Goal: Navigation & Orientation: Find specific page/section

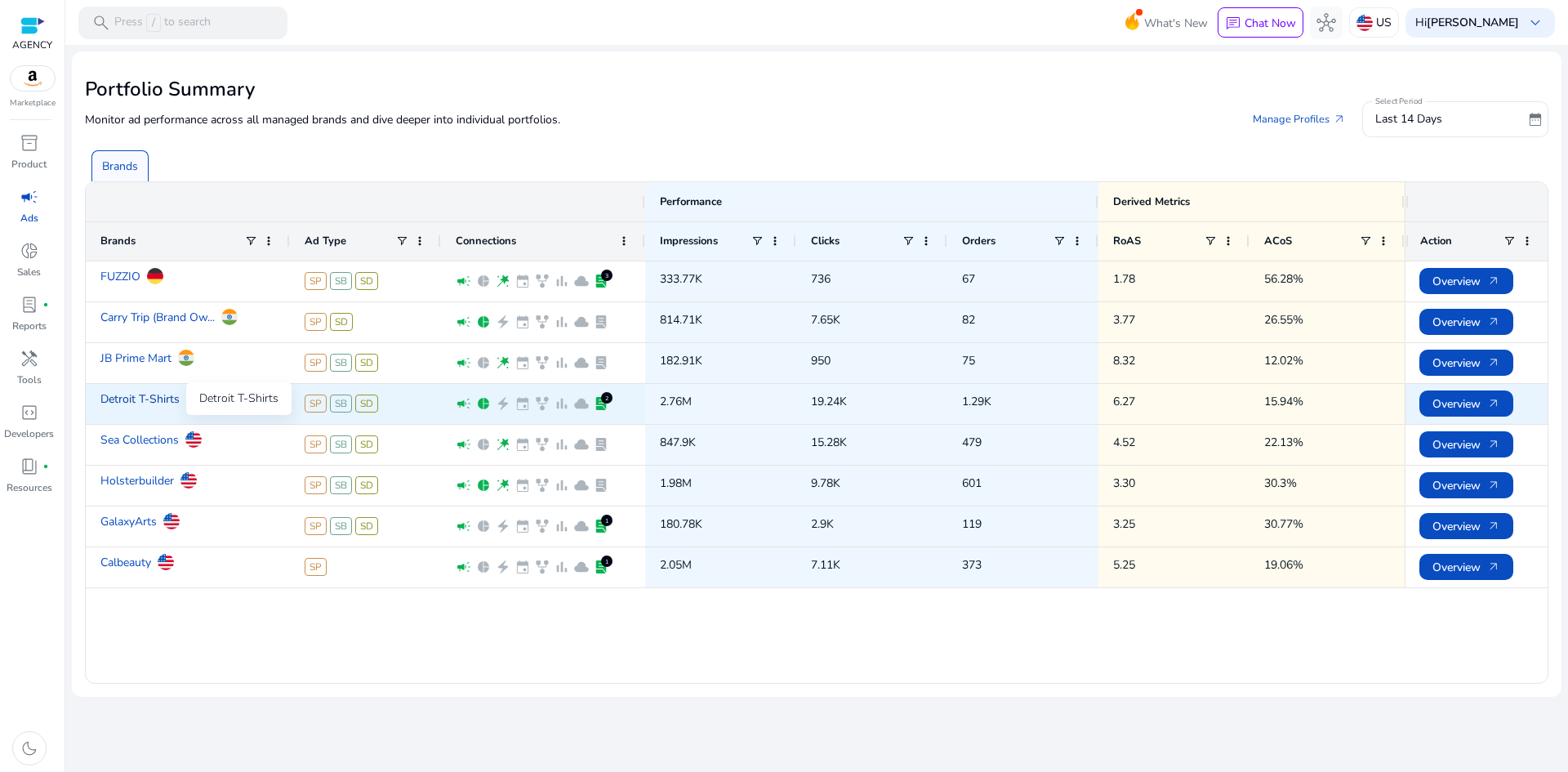
click at [137, 396] on link "Detroit T-Shirts" at bounding box center [139, 399] width 80 height 29
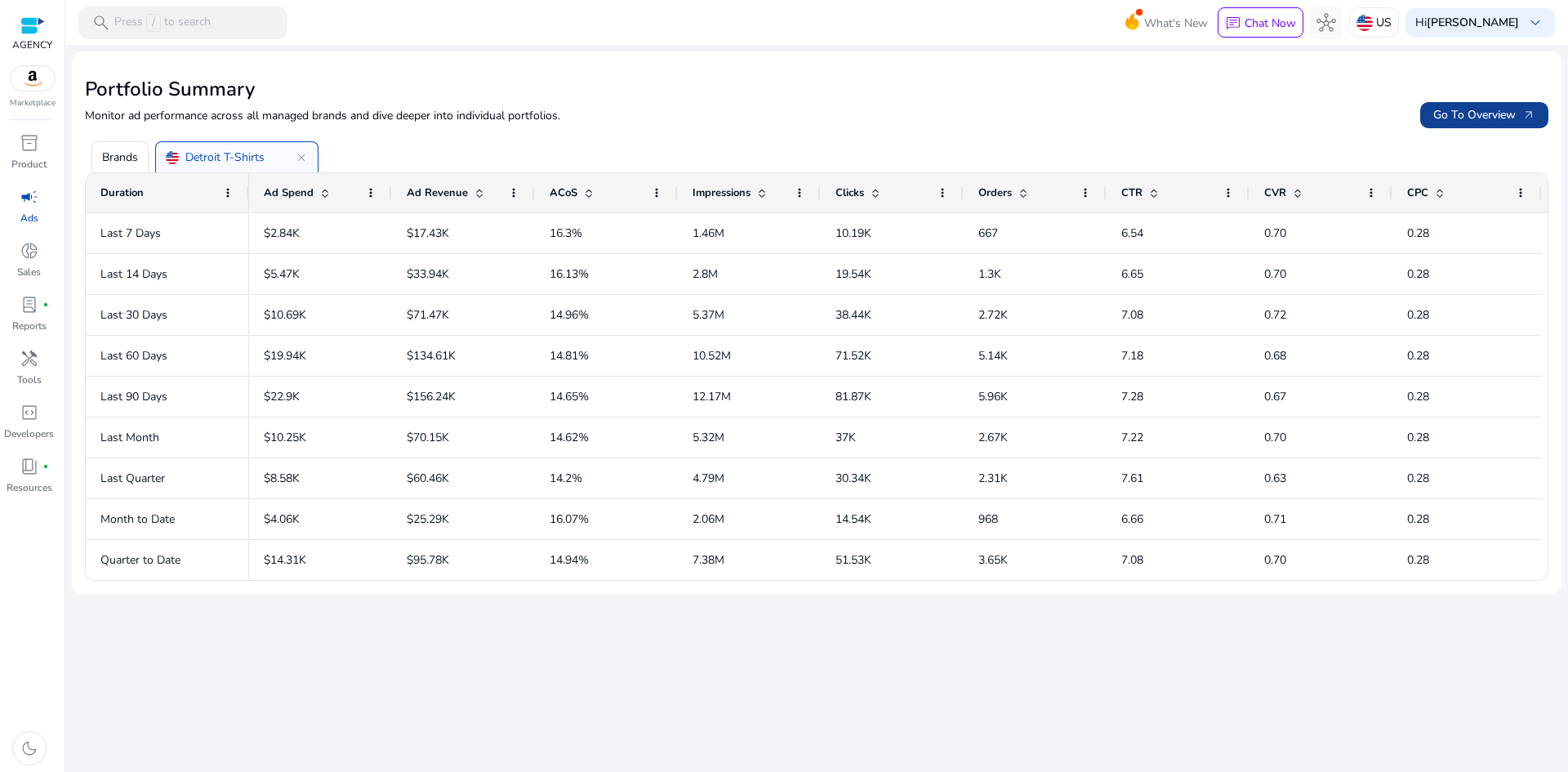
click at [1503, 117] on span "Go To Overview arrow_outward" at bounding box center [1485, 114] width 102 height 17
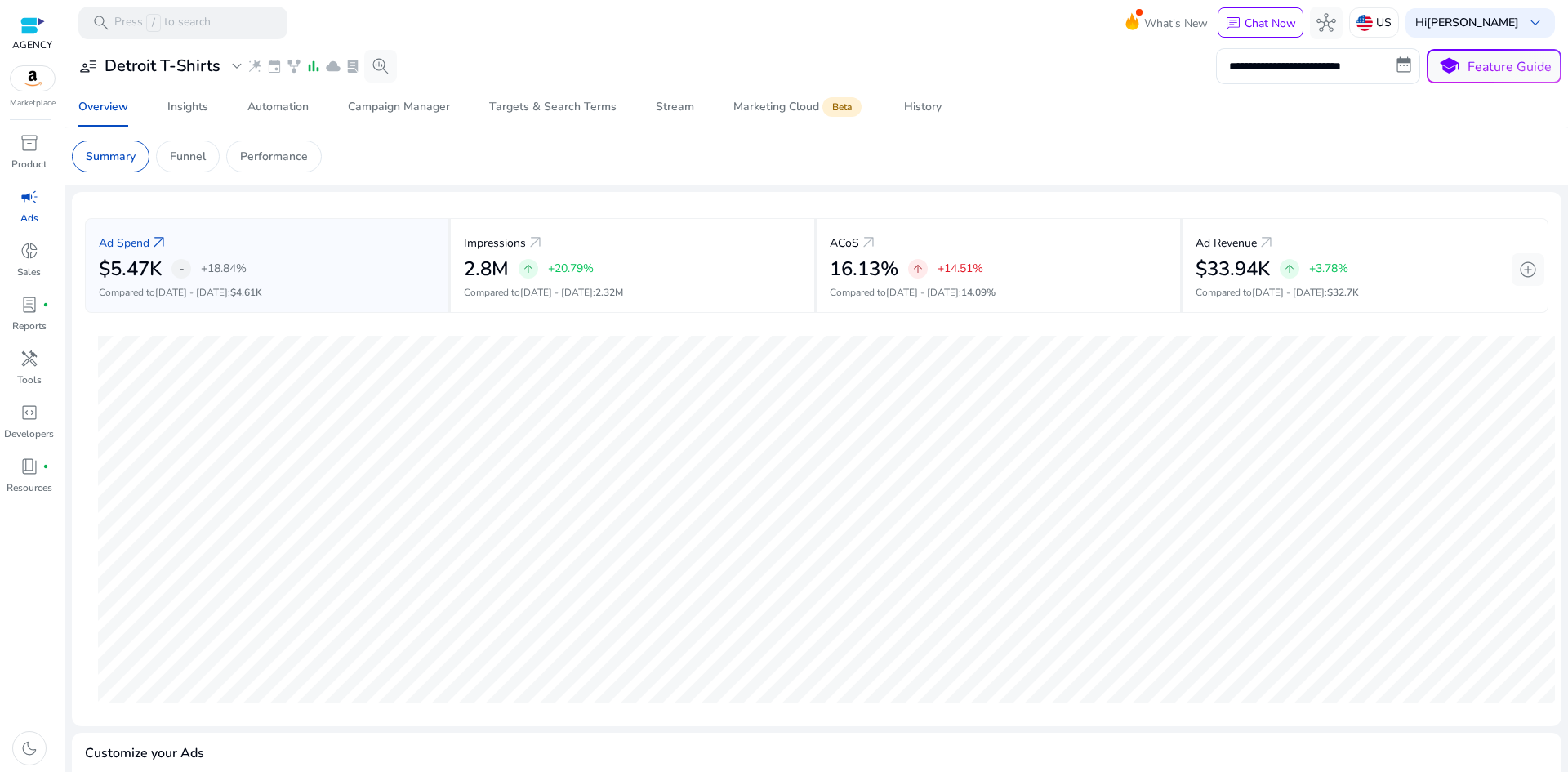
click at [26, 203] on span "campaign" at bounding box center [29, 197] width 20 height 20
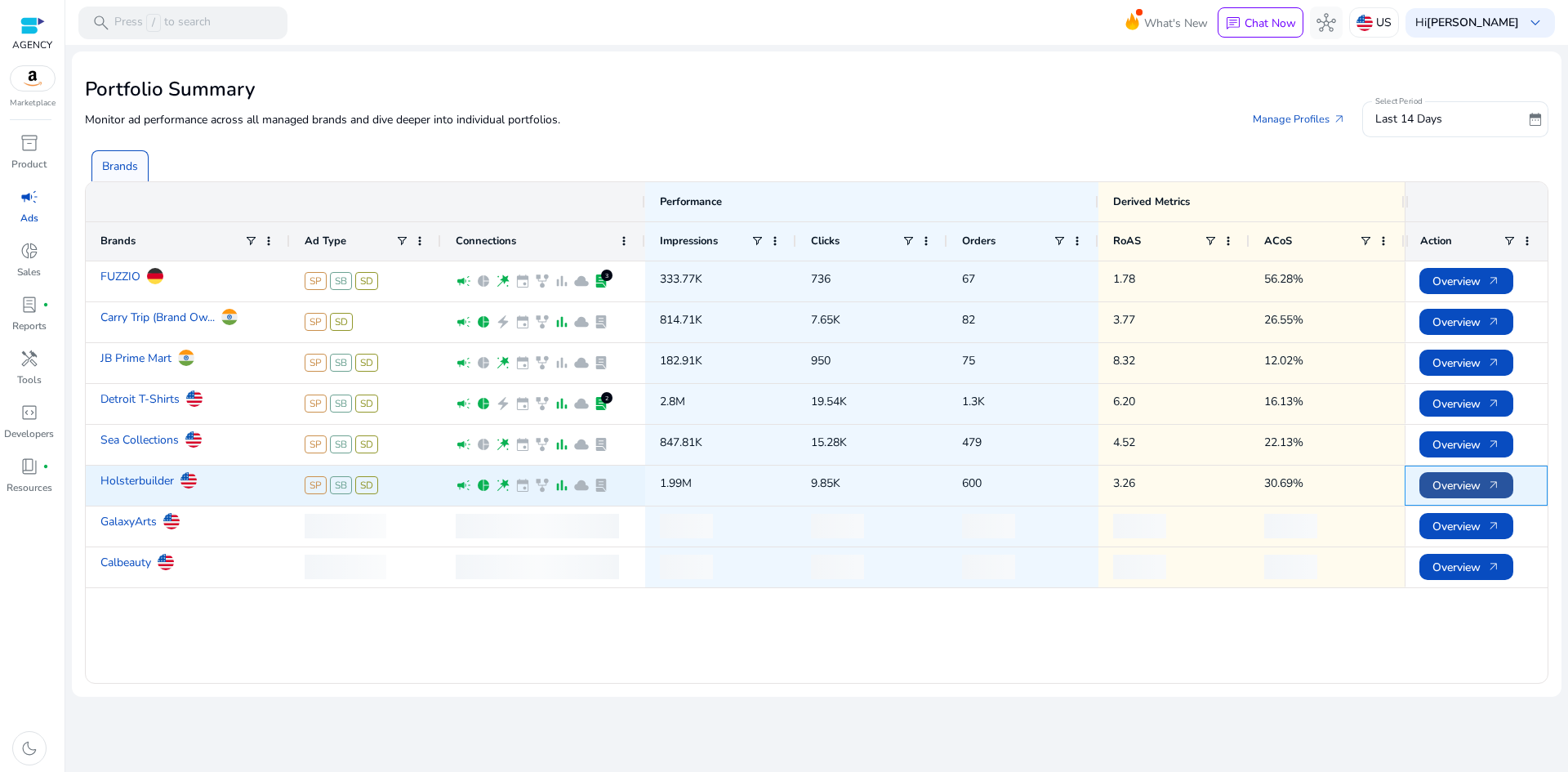
click at [1448, 482] on span "Overview arrow_outward" at bounding box center [1467, 485] width 68 height 33
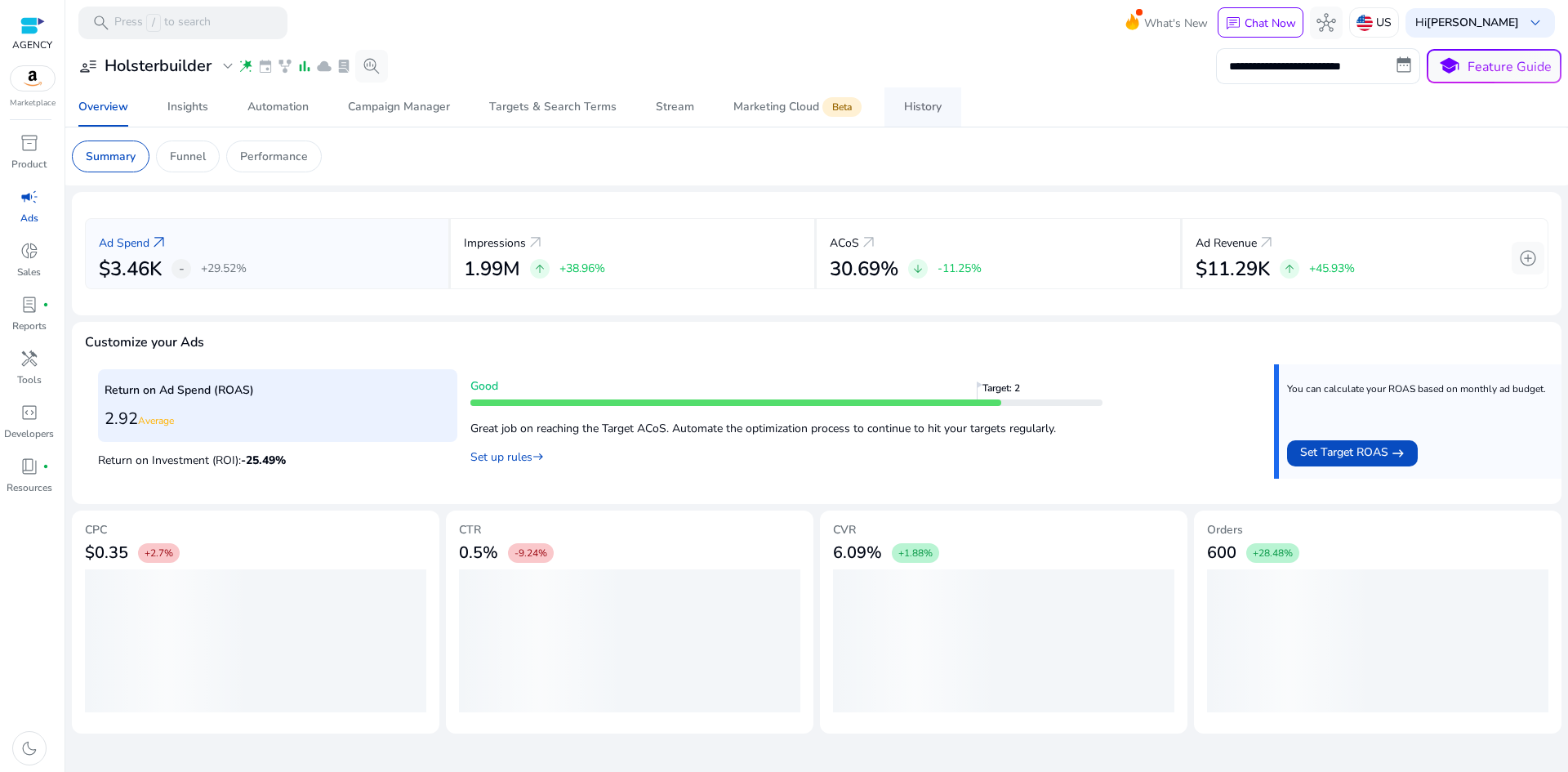
click at [905, 113] on div "History" at bounding box center [923, 106] width 38 height 12
click at [929, 106] on div "History" at bounding box center [923, 106] width 38 height 12
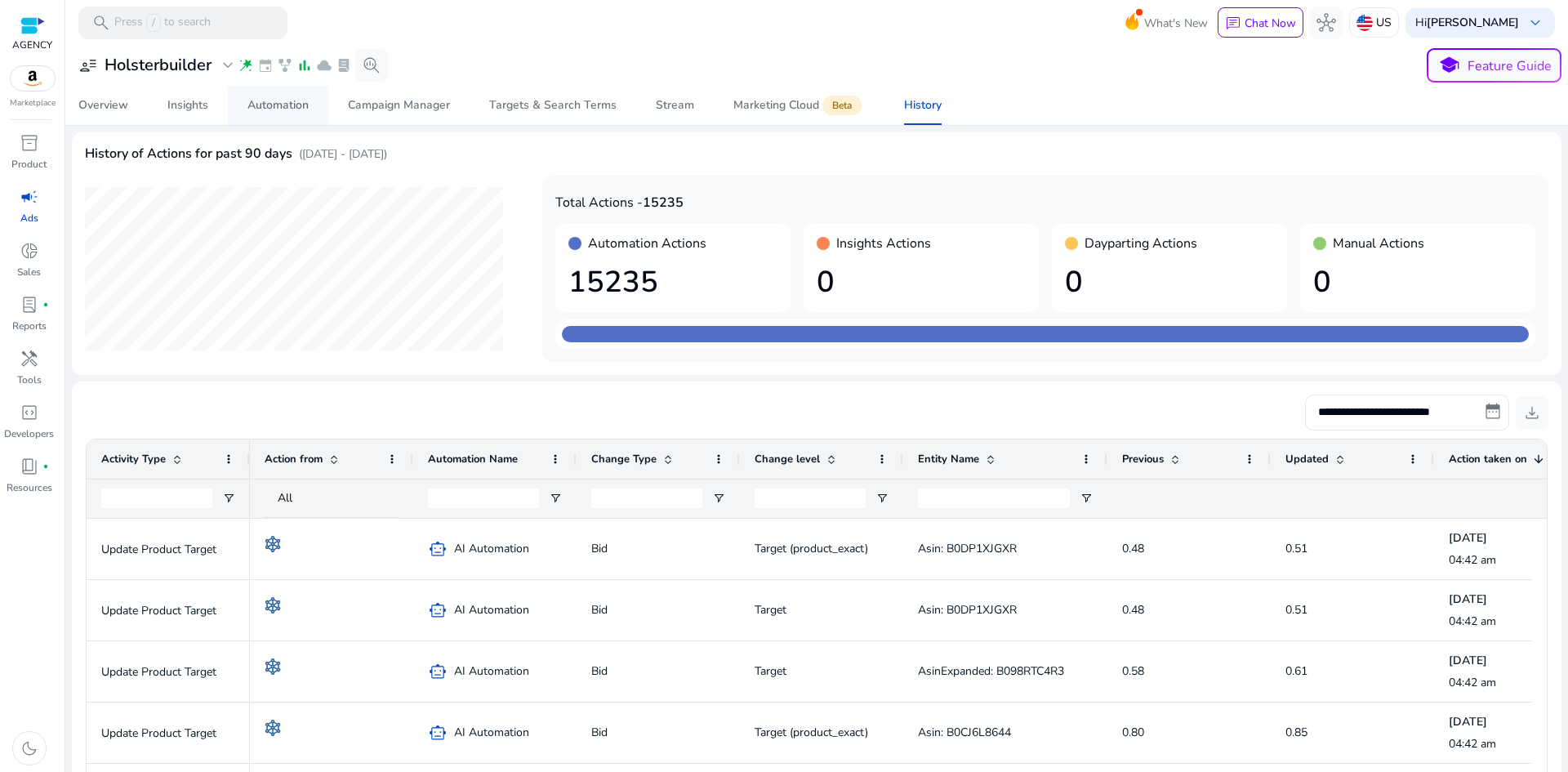
click at [278, 110] on div "Automation" at bounding box center [278, 105] width 62 height 12
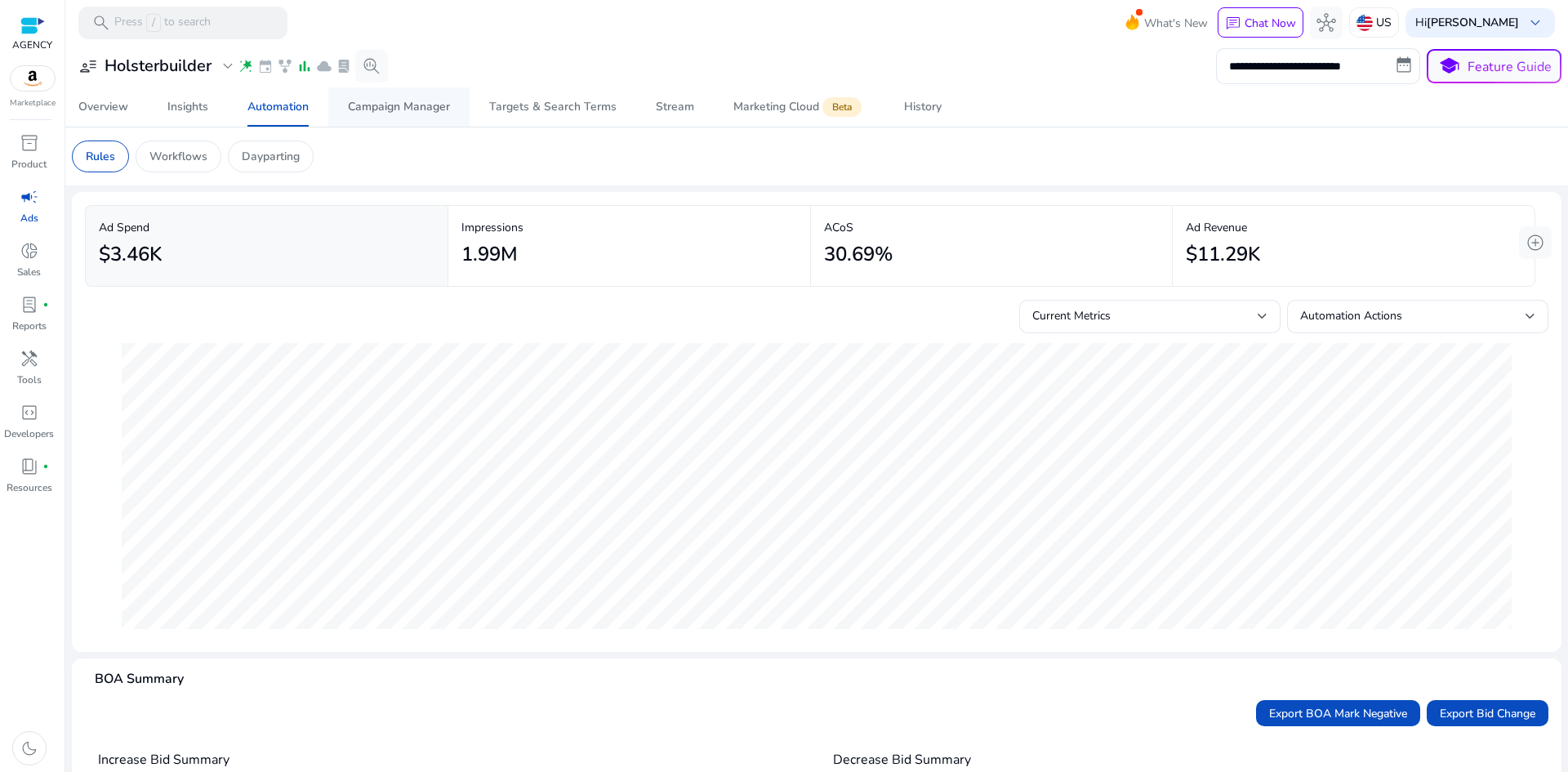
click at [376, 101] on div "Campaign Manager" at bounding box center [398, 106] width 102 height 12
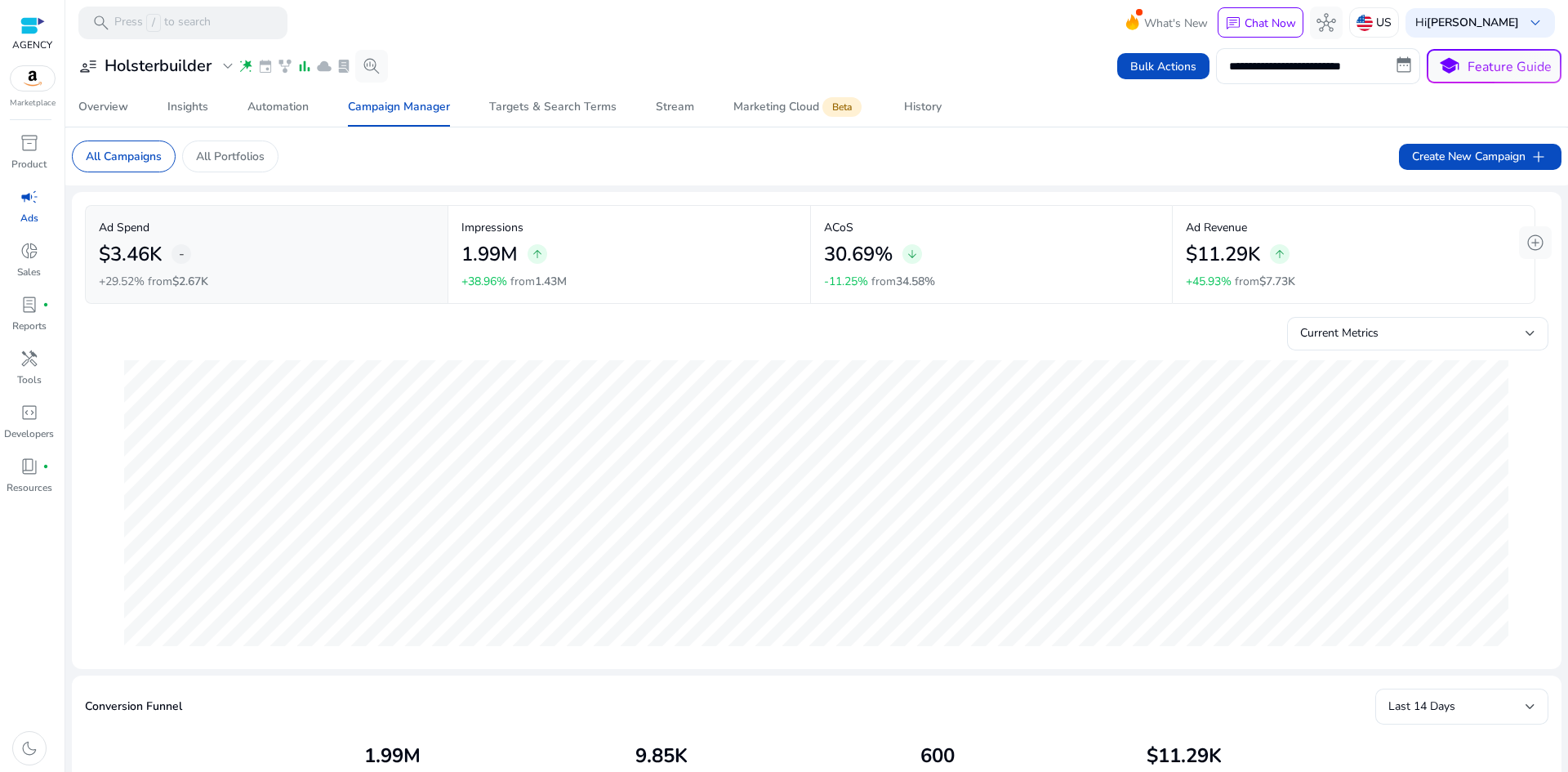
click at [1334, 229] on p "Ad Revenue" at bounding box center [1354, 227] width 336 height 17
